Goal: Navigation & Orientation: Find specific page/section

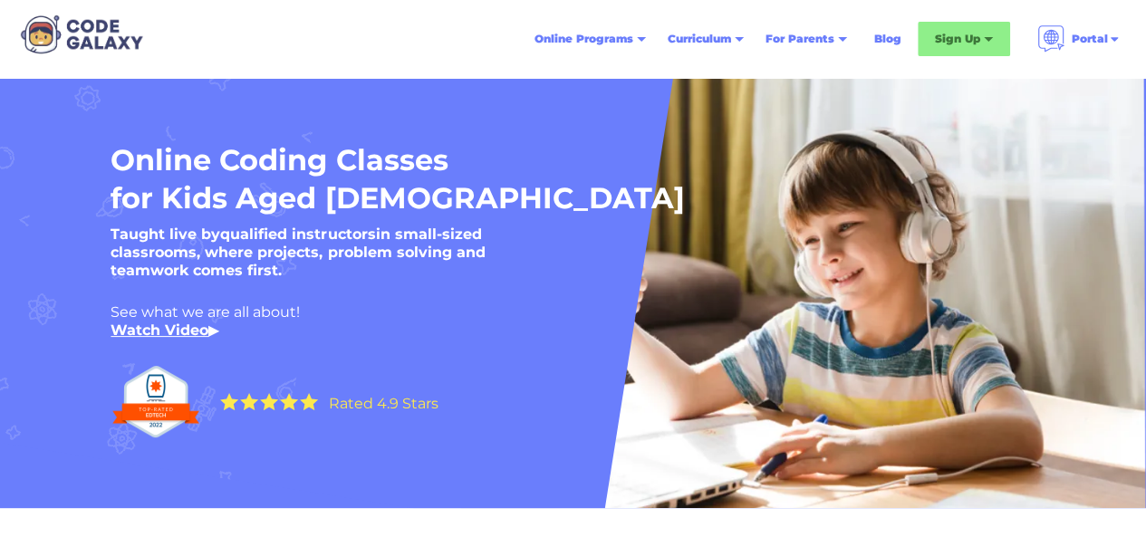
click at [882, 43] on link "Blog" at bounding box center [887, 39] width 49 height 33
click at [889, 50] on link "Blog" at bounding box center [887, 39] width 49 height 33
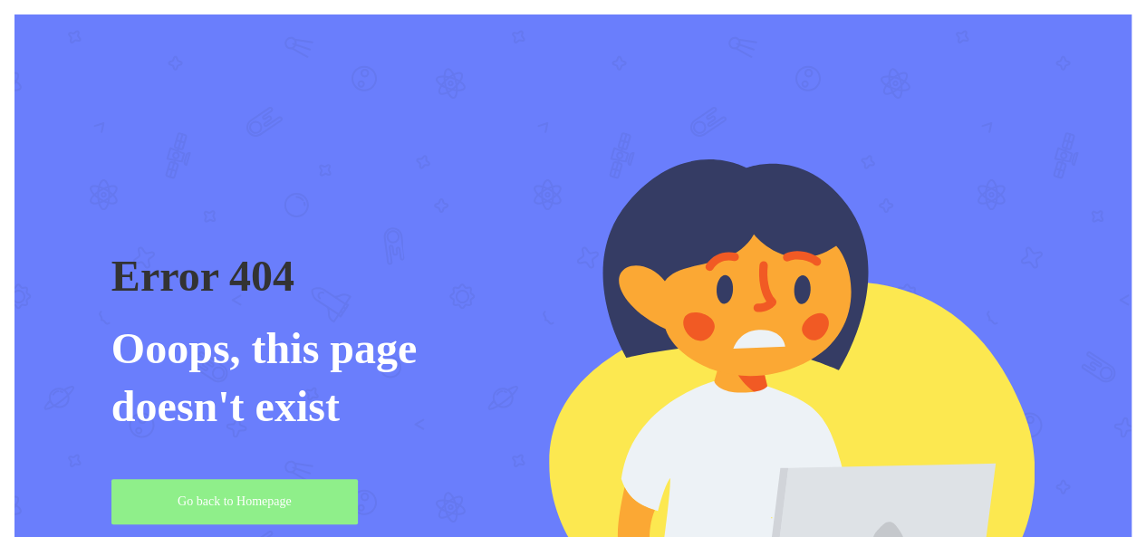
click at [0, 213] on div "Error 404 Ooops, this page doesn't exist Go back to Homepage" at bounding box center [573, 391] width 1146 height 783
click at [0, 278] on div "Error 404 Ooops, this page doesn't exist Go back to Homepage" at bounding box center [573, 391] width 1146 height 783
